Goal: Task Accomplishment & Management: Use online tool/utility

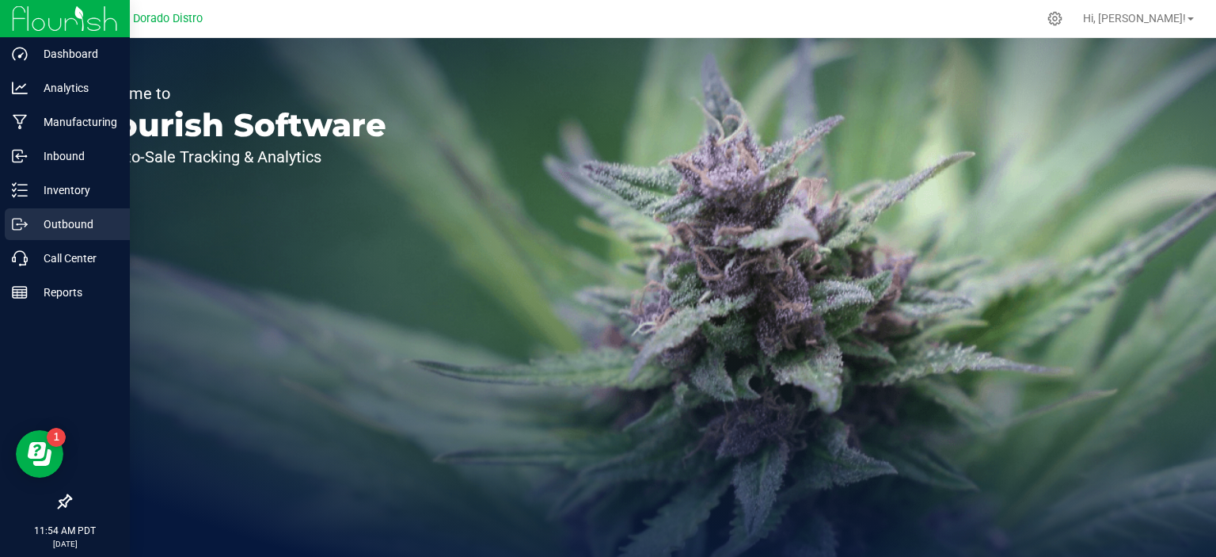
click at [35, 224] on p "Outbound" at bounding box center [75, 224] width 95 height 19
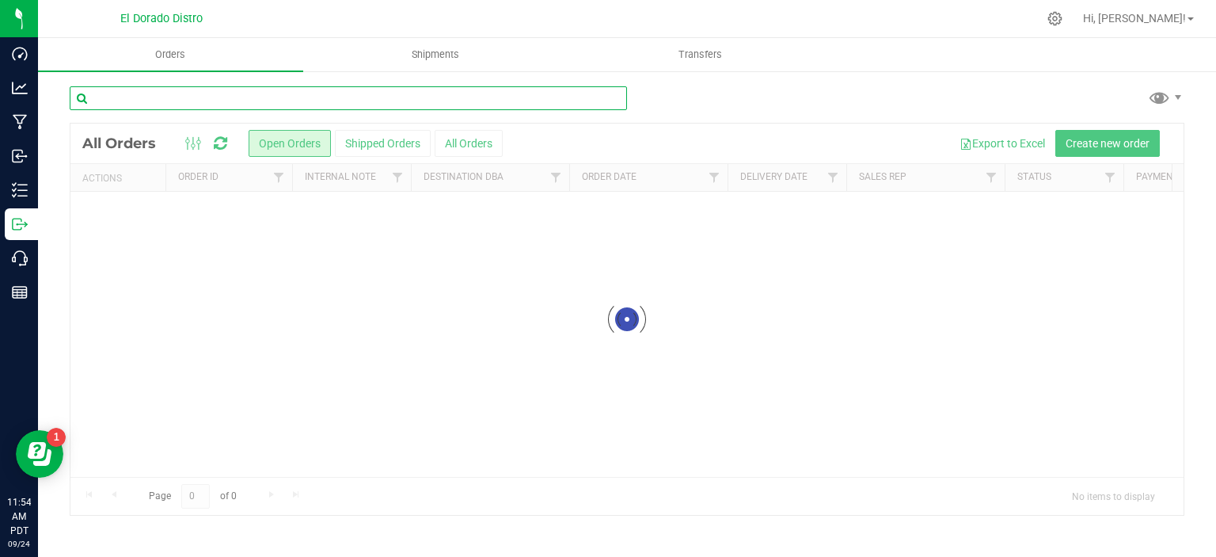
click at [267, 98] on input "text" at bounding box center [349, 98] width 558 height 24
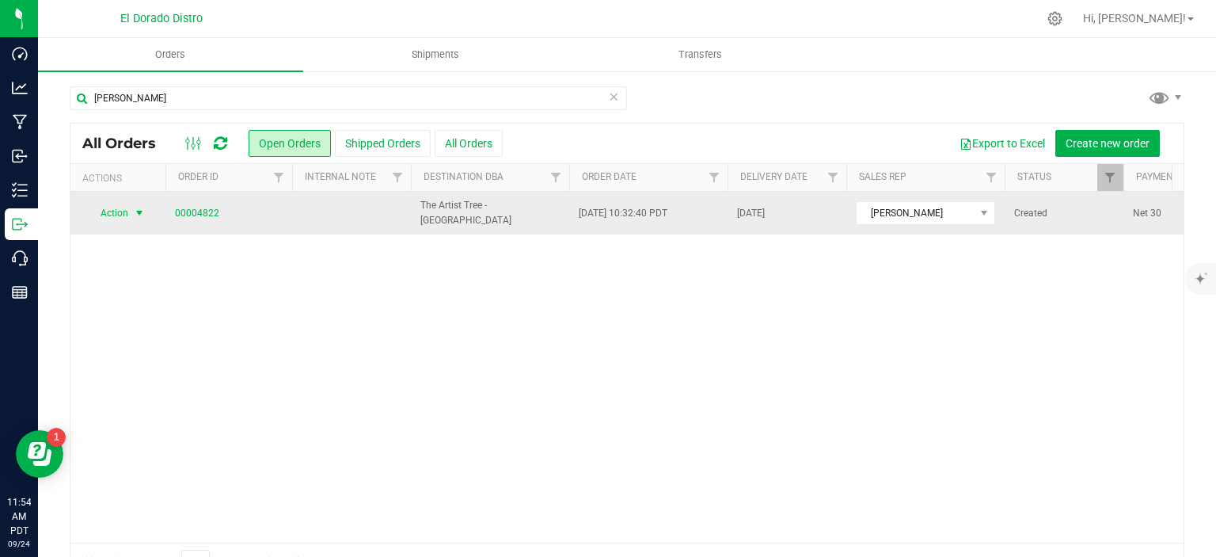
click at [143, 212] on span "select" at bounding box center [139, 213] width 13 height 13
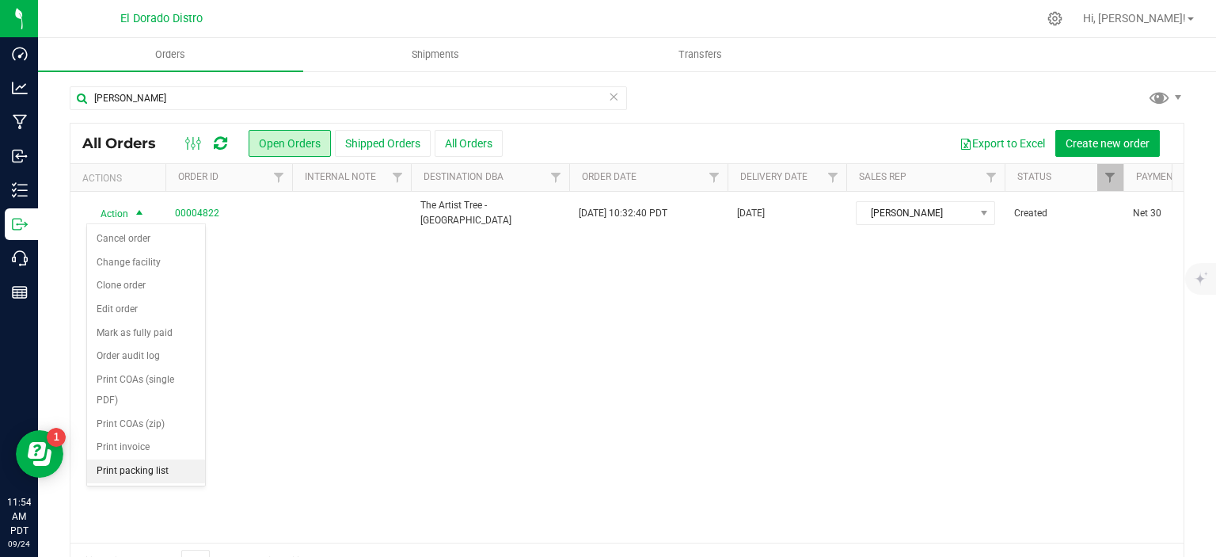
click at [139, 466] on li "Print packing list" at bounding box center [146, 471] width 118 height 24
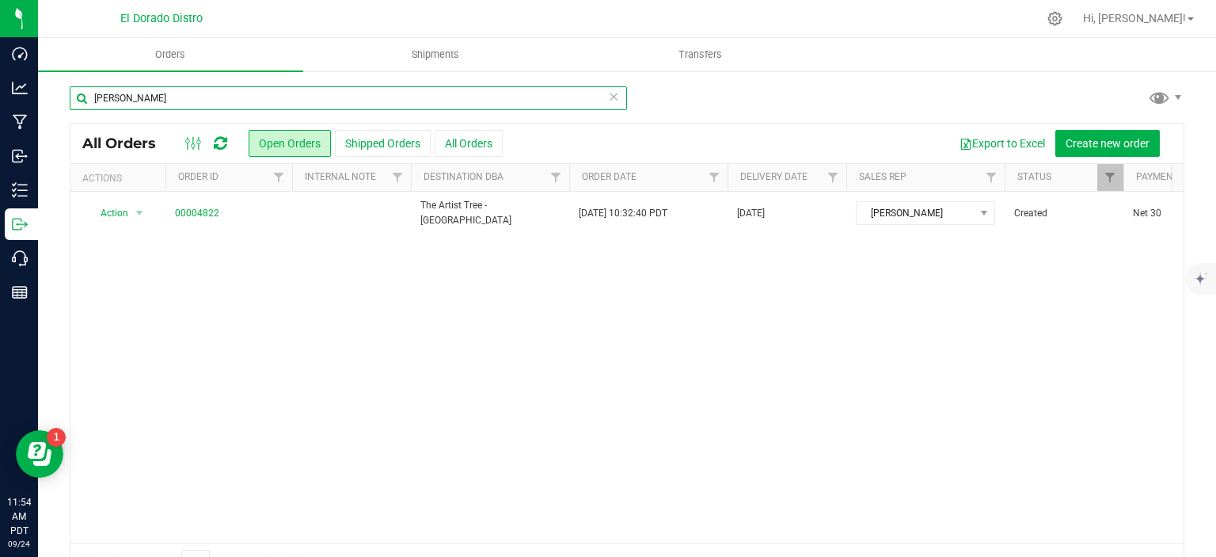
click at [323, 105] on input "[PERSON_NAME]" at bounding box center [349, 98] width 558 height 24
type input "h"
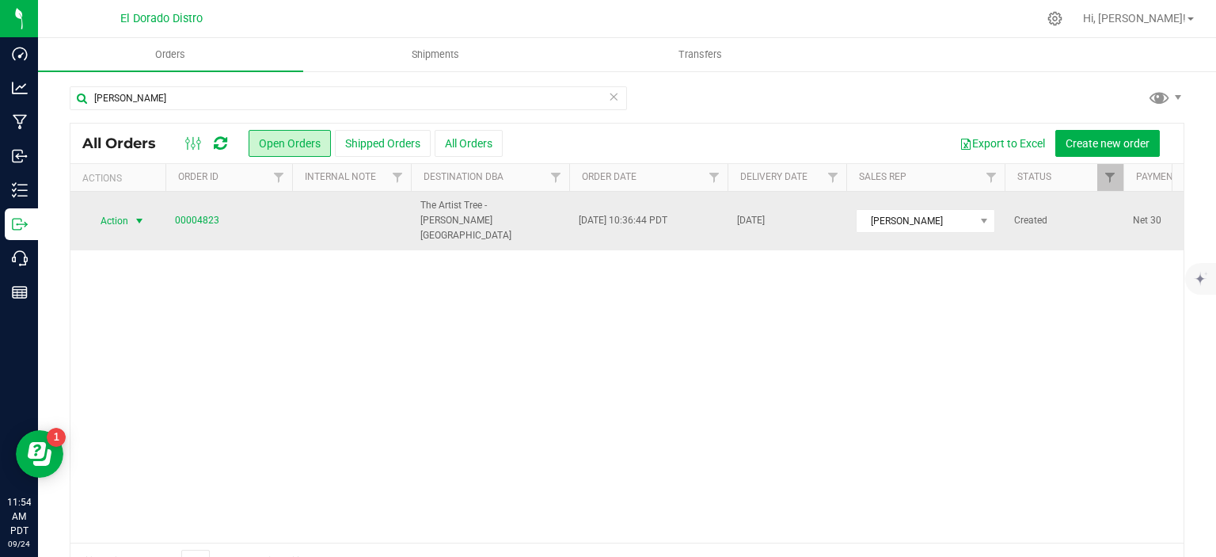
click at [136, 215] on span "select" at bounding box center [139, 221] width 13 height 13
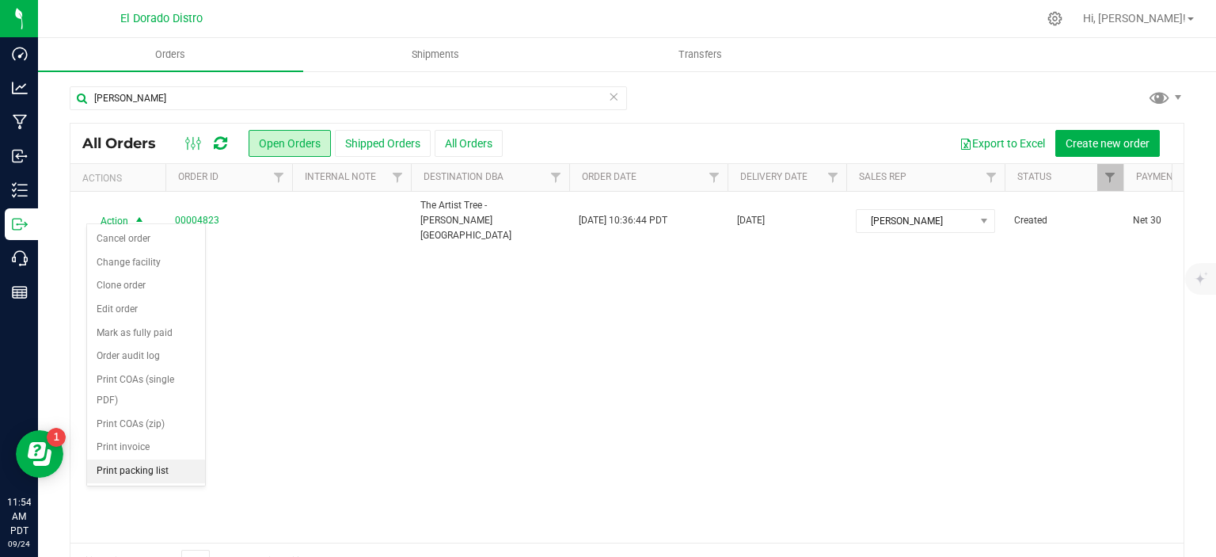
click at [158, 476] on li "Print packing list" at bounding box center [146, 471] width 118 height 24
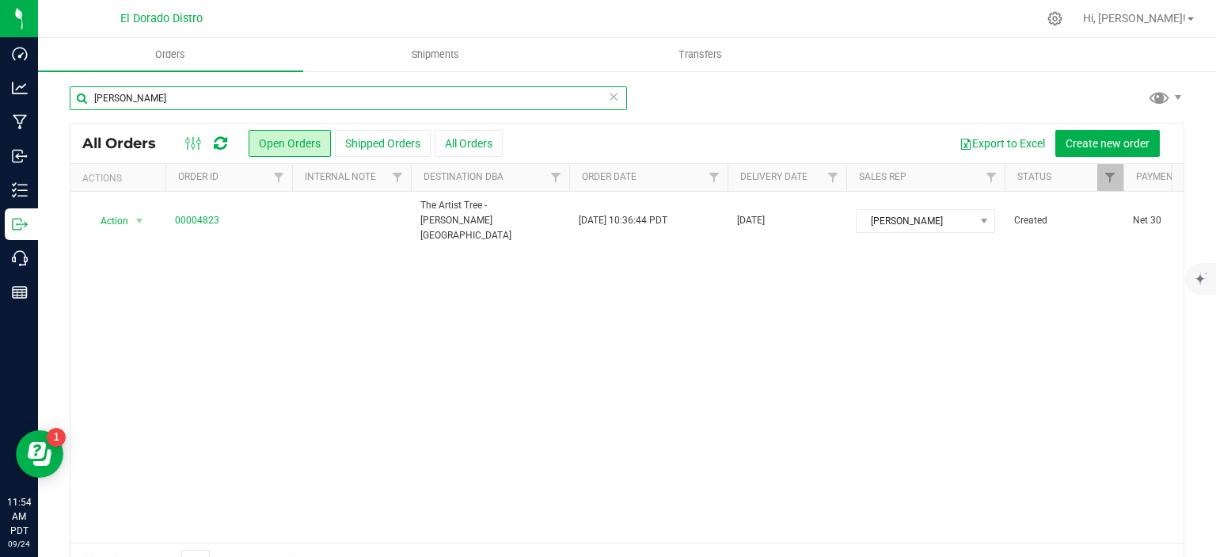
click at [354, 97] on input "[PERSON_NAME]" at bounding box center [349, 98] width 558 height 24
type input "b"
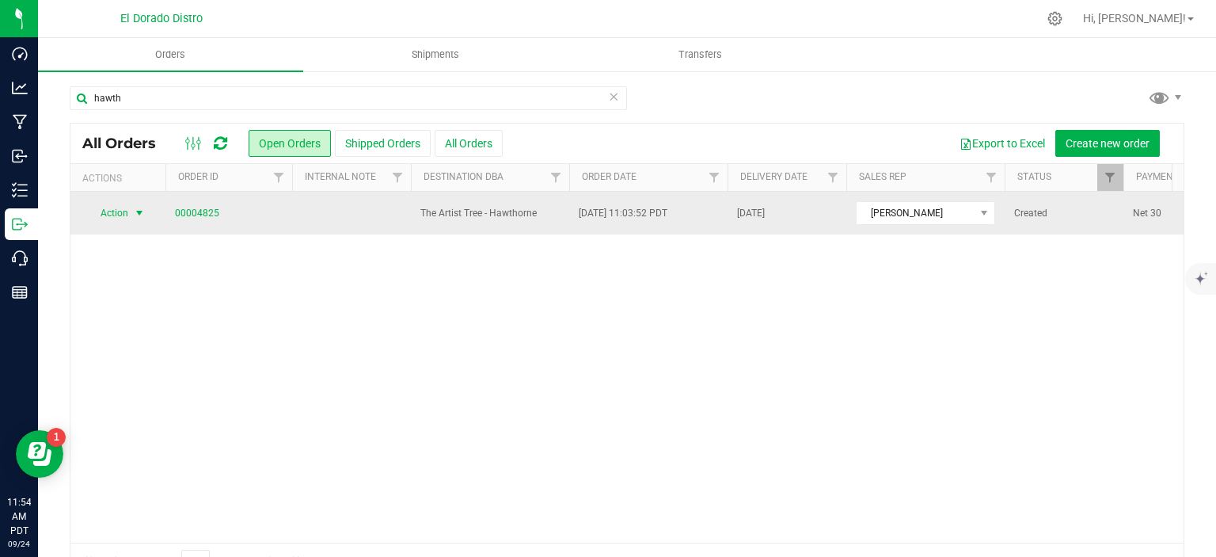
click at [136, 210] on span "select" at bounding box center [139, 213] width 13 height 13
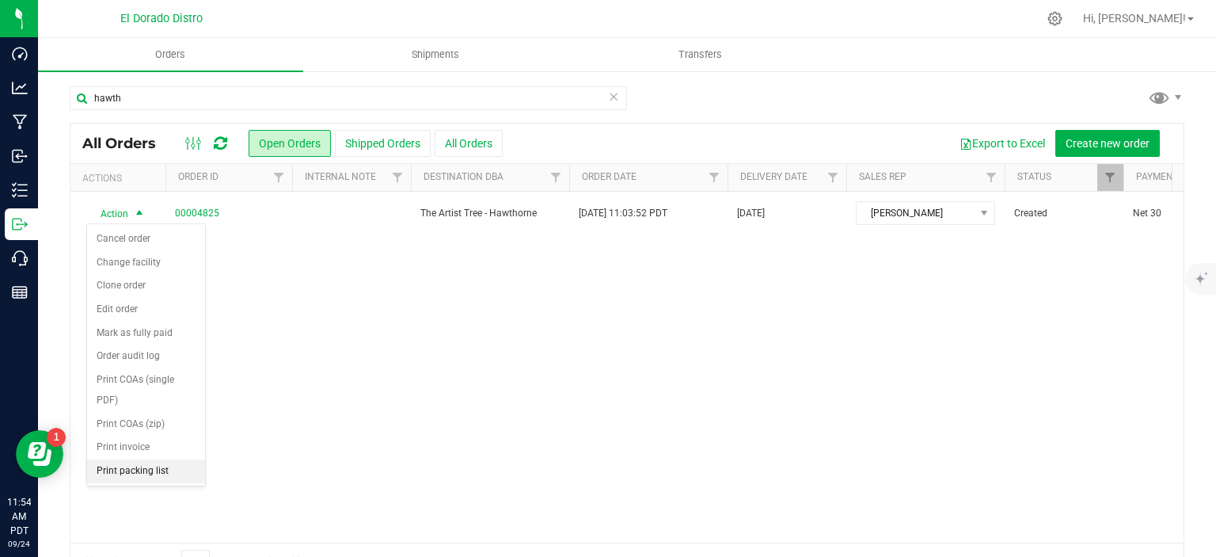
click at [121, 474] on li "Print packing list" at bounding box center [146, 471] width 118 height 24
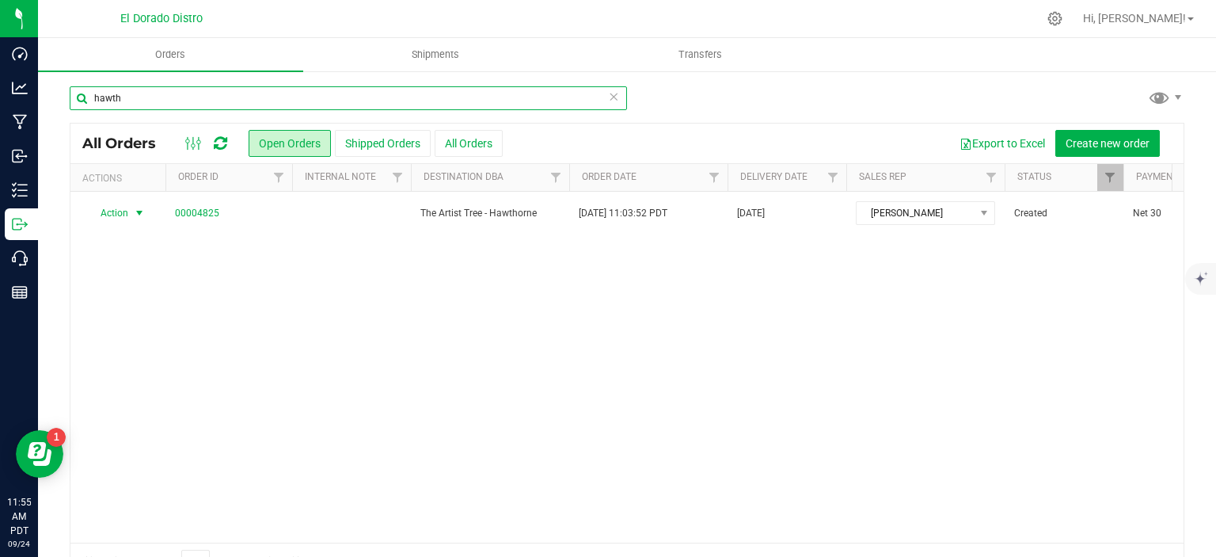
click at [324, 104] on input "hawth" at bounding box center [349, 98] width 558 height 24
type input "h"
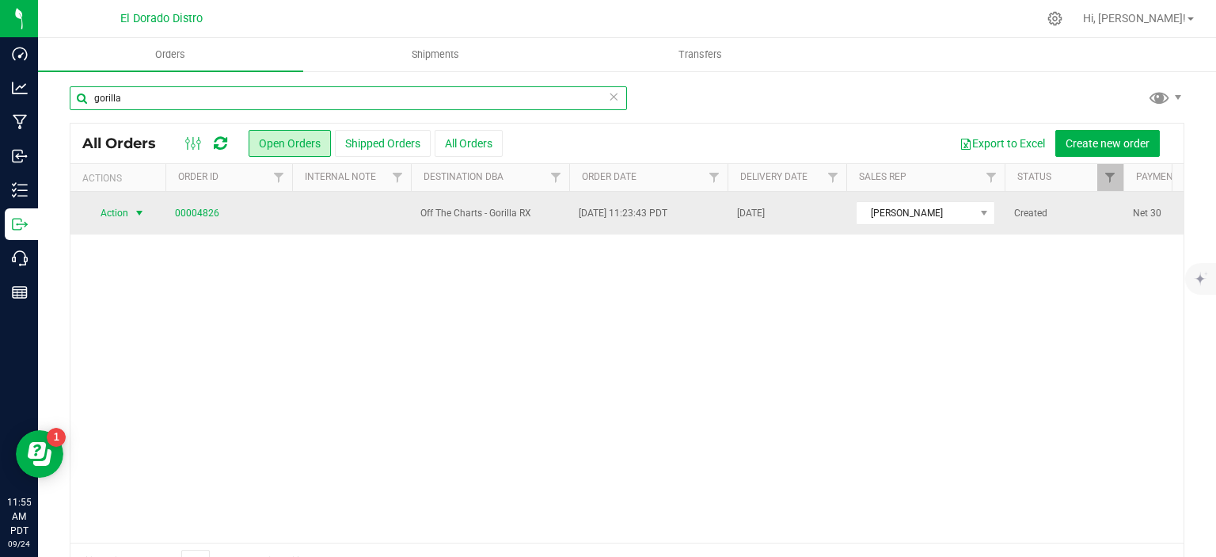
type input "gorilla"
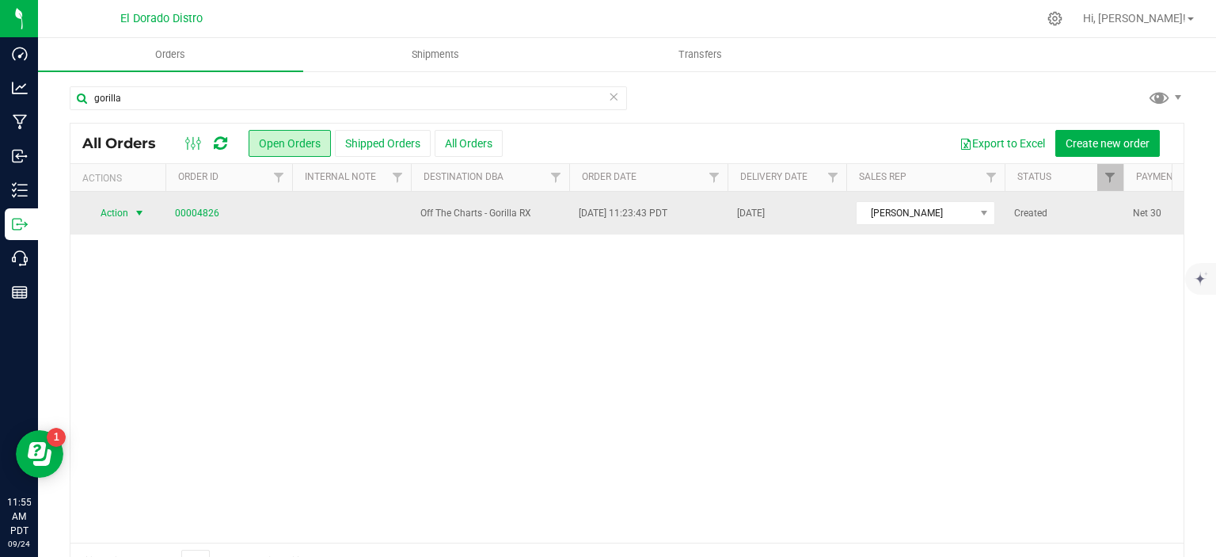
click at [143, 208] on span "select" at bounding box center [139, 213] width 13 height 13
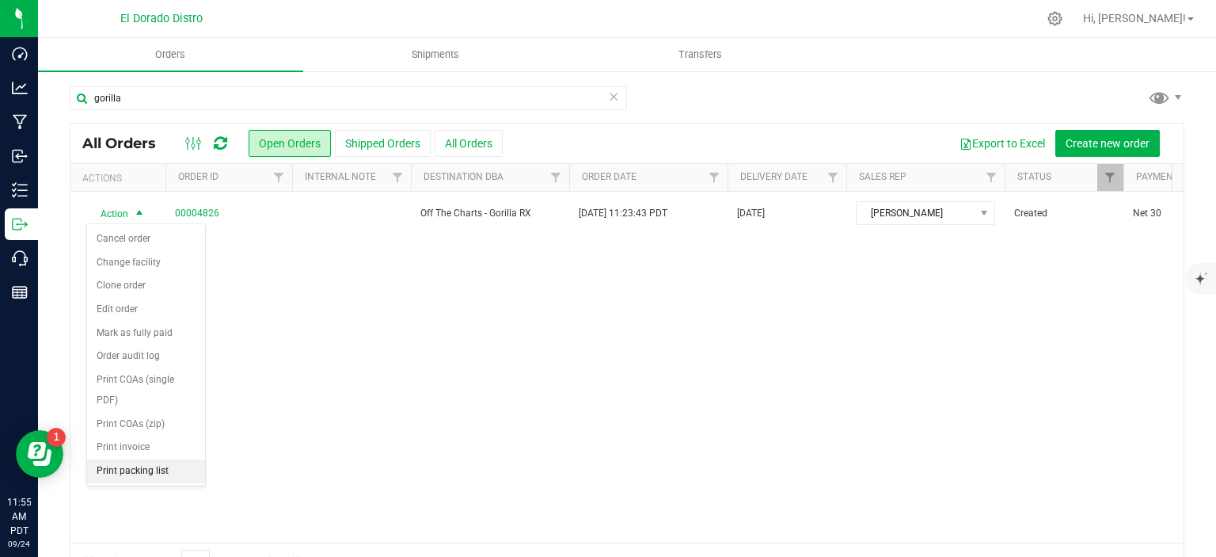
click at [180, 466] on li "Print packing list" at bounding box center [146, 471] width 118 height 24
